Goal: Navigation & Orientation: Understand site structure

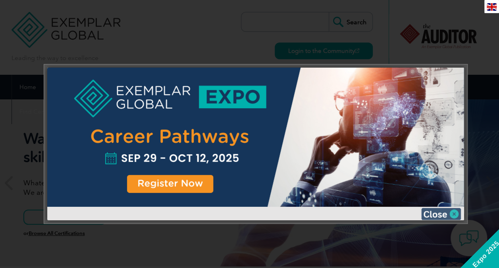
click at [455, 214] on img at bounding box center [441, 214] width 40 height 12
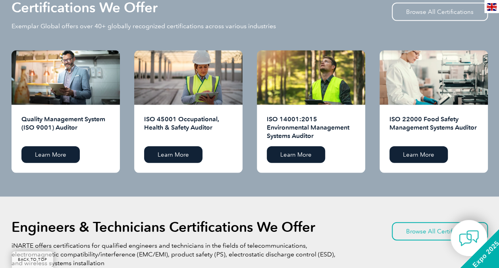
scroll to position [812, 0]
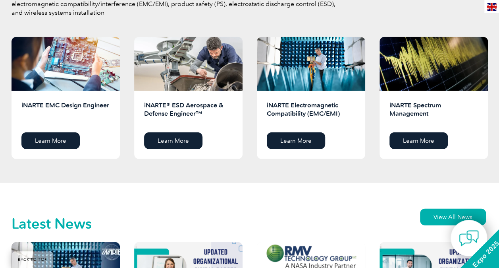
click at [371, 214] on div "Latest News View All News" at bounding box center [250, 223] width 476 height 35
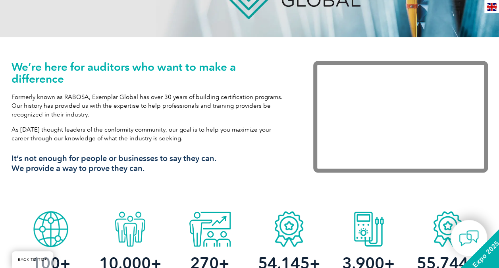
scroll to position [0, 0]
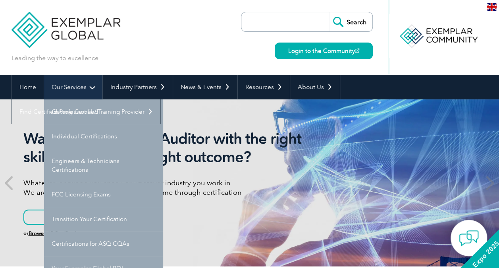
click at [91, 87] on link "Our Services" at bounding box center [73, 87] width 58 height 25
click at [79, 86] on link "Our Services" at bounding box center [73, 87] width 58 height 25
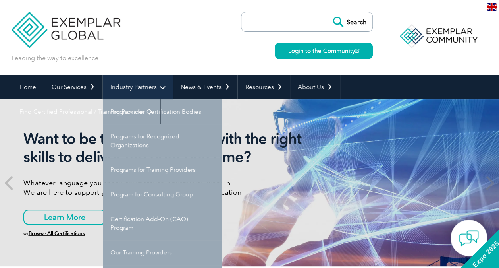
click at [131, 85] on link "Industry Partners" at bounding box center [138, 87] width 70 height 25
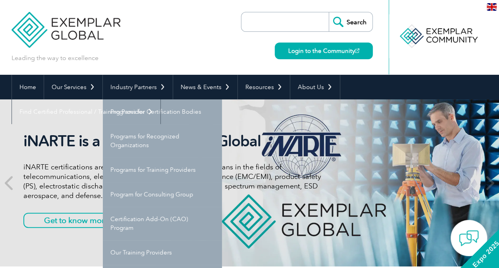
click at [335, 160] on div "iNARTE is a Part of Exemplar Global iNARTE certifications are for qualified eng…" at bounding box center [250, 182] width 476 height 167
click at [191, 14] on div "Leading the way to excellence Search" at bounding box center [250, 37] width 476 height 75
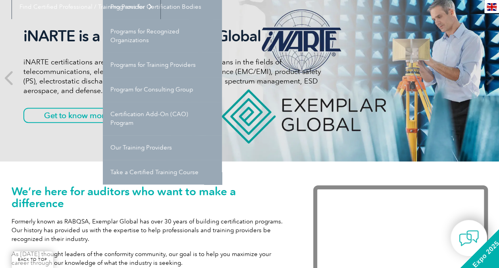
scroll to position [105, 0]
click at [296, 201] on div "We’re here for auditors who want to make a difference Formerly known as RABQSA,…" at bounding box center [155, 244] width 286 height 118
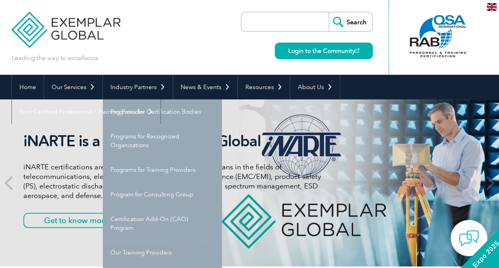
click at [47, 30] on img at bounding box center [66, 24] width 109 height 48
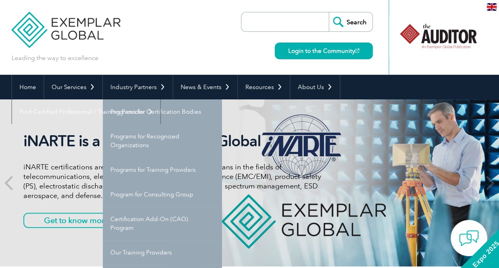
click at [56, 27] on img at bounding box center [66, 24] width 109 height 48
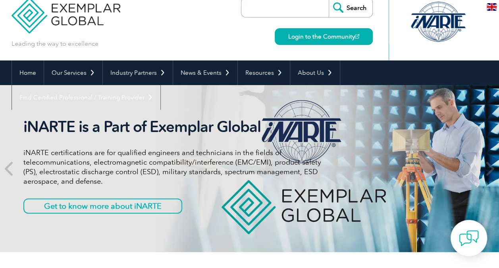
scroll to position [15, 0]
